Goal: Information Seeking & Learning: Find specific page/section

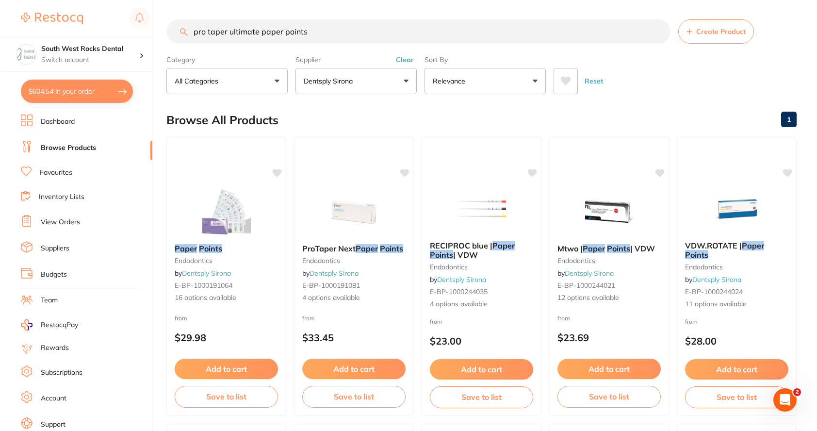
scroll to position [0, 0]
click at [185, 40] on input "pro taper ultimate paper points" at bounding box center [417, 31] width 504 height 24
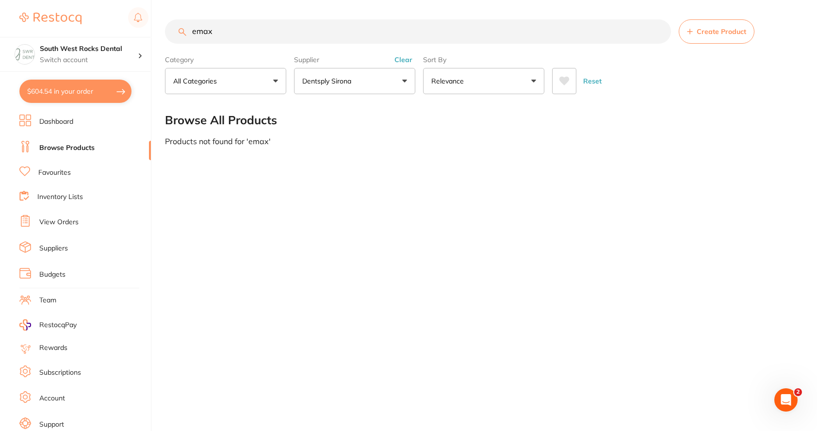
scroll to position [0, 0]
type input "e"
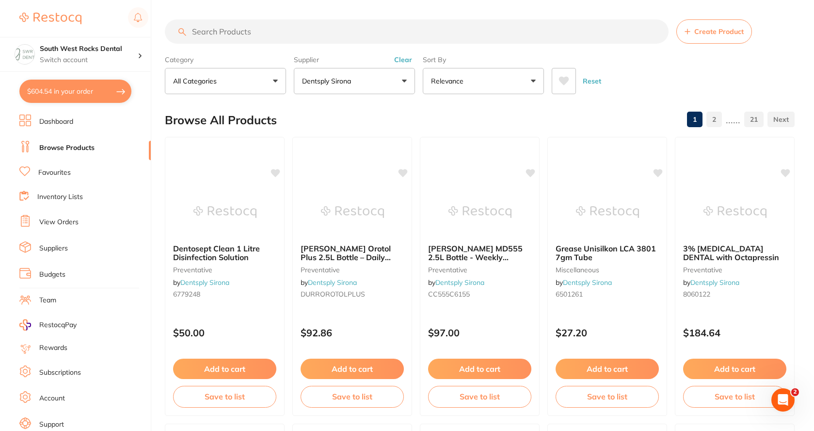
click at [404, 83] on button "Dentsply Sirona" at bounding box center [354, 81] width 121 height 26
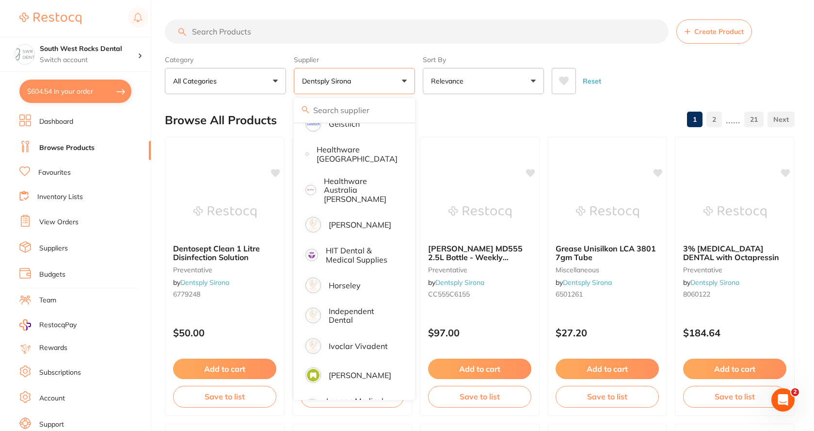
scroll to position [534, 0]
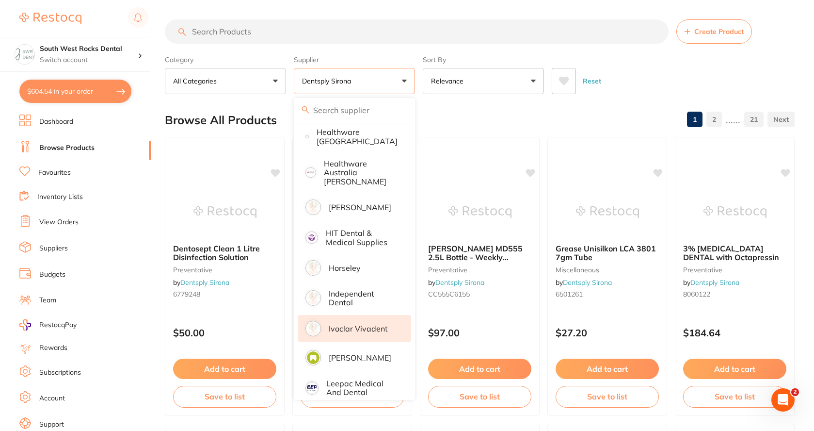
click at [359, 324] on p "Ivoclar Vivadent" at bounding box center [358, 328] width 59 height 9
click at [341, 80] on p "Dentsply Sirona" at bounding box center [328, 81] width 53 height 10
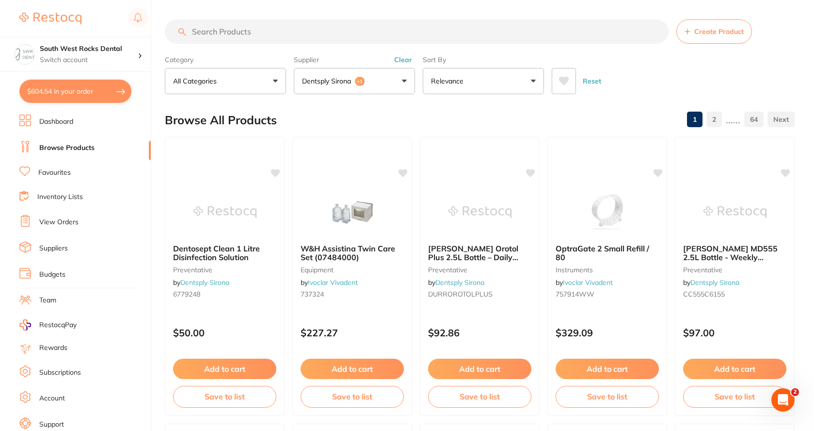
click at [402, 85] on button "Dentsply Sirona +1" at bounding box center [354, 81] width 121 height 26
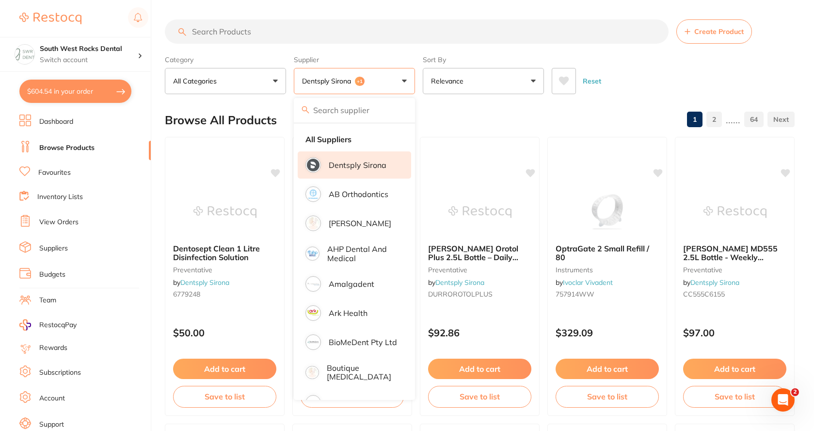
click at [358, 163] on p "Dentsply Sirona" at bounding box center [358, 165] width 58 height 9
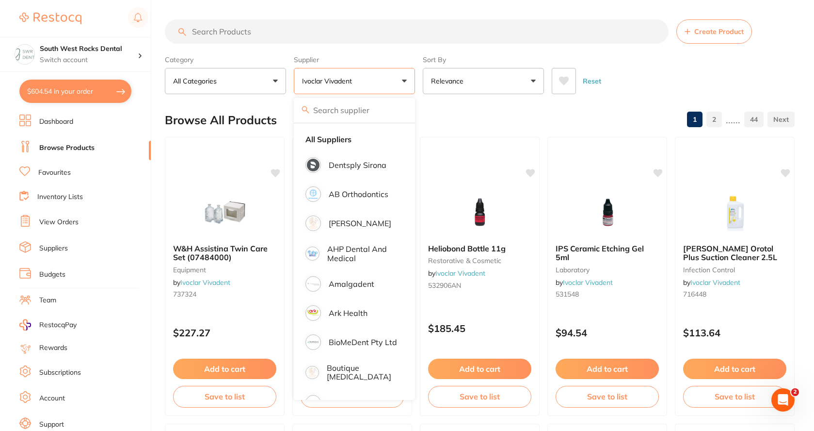
click at [272, 31] on input "search" at bounding box center [417, 31] width 504 height 24
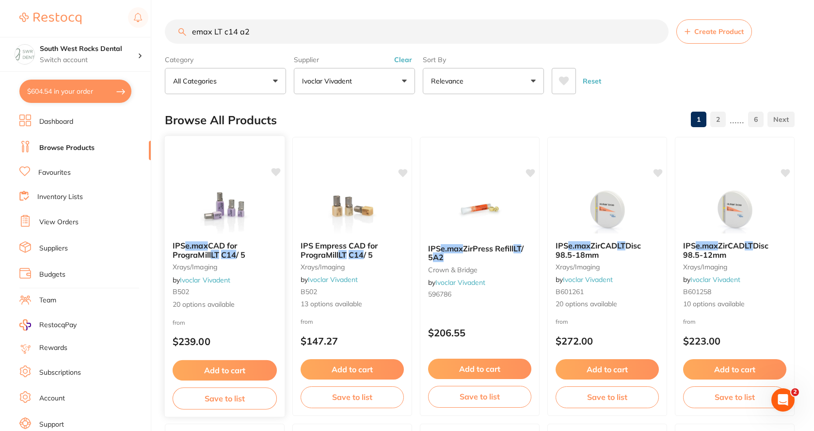
type input "emax LT c14 a2"
click at [217, 254] on em "LT" at bounding box center [215, 254] width 8 height 10
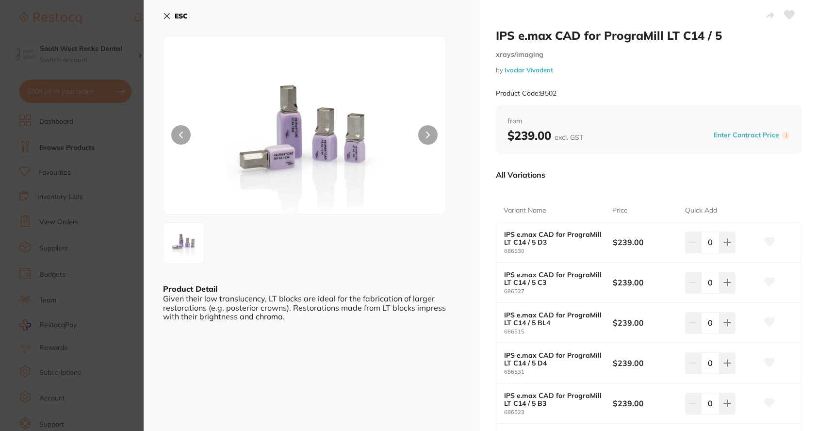
click at [167, 16] on icon at bounding box center [166, 16] width 5 height 5
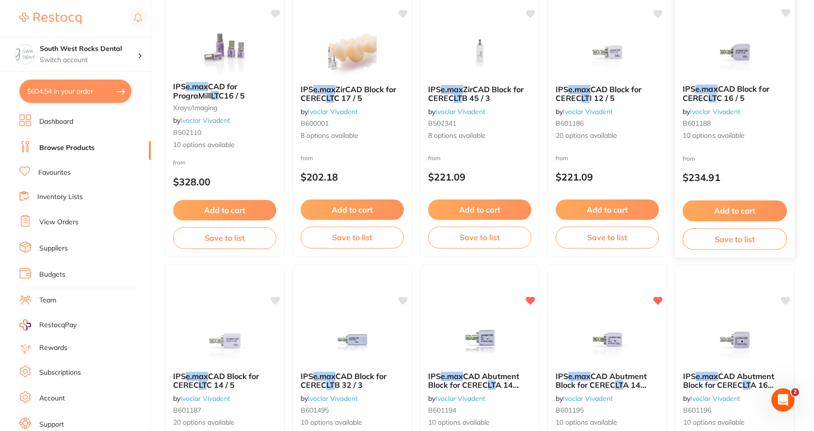
scroll to position [1116, 0]
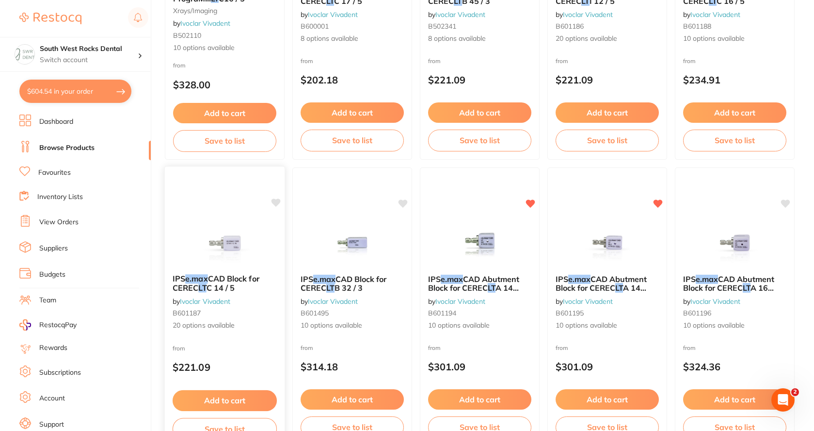
click at [241, 281] on span "CAD Block for CEREC" at bounding box center [216, 283] width 87 height 19
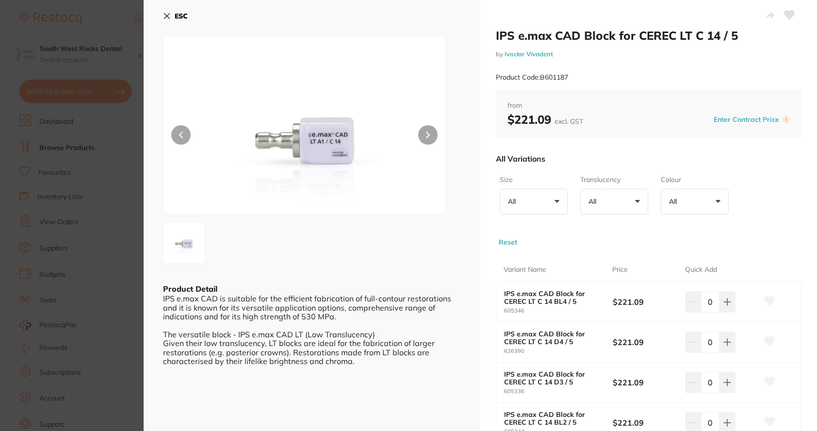
click at [169, 13] on icon at bounding box center [167, 16] width 8 height 8
